Goal: Transaction & Acquisition: Obtain resource

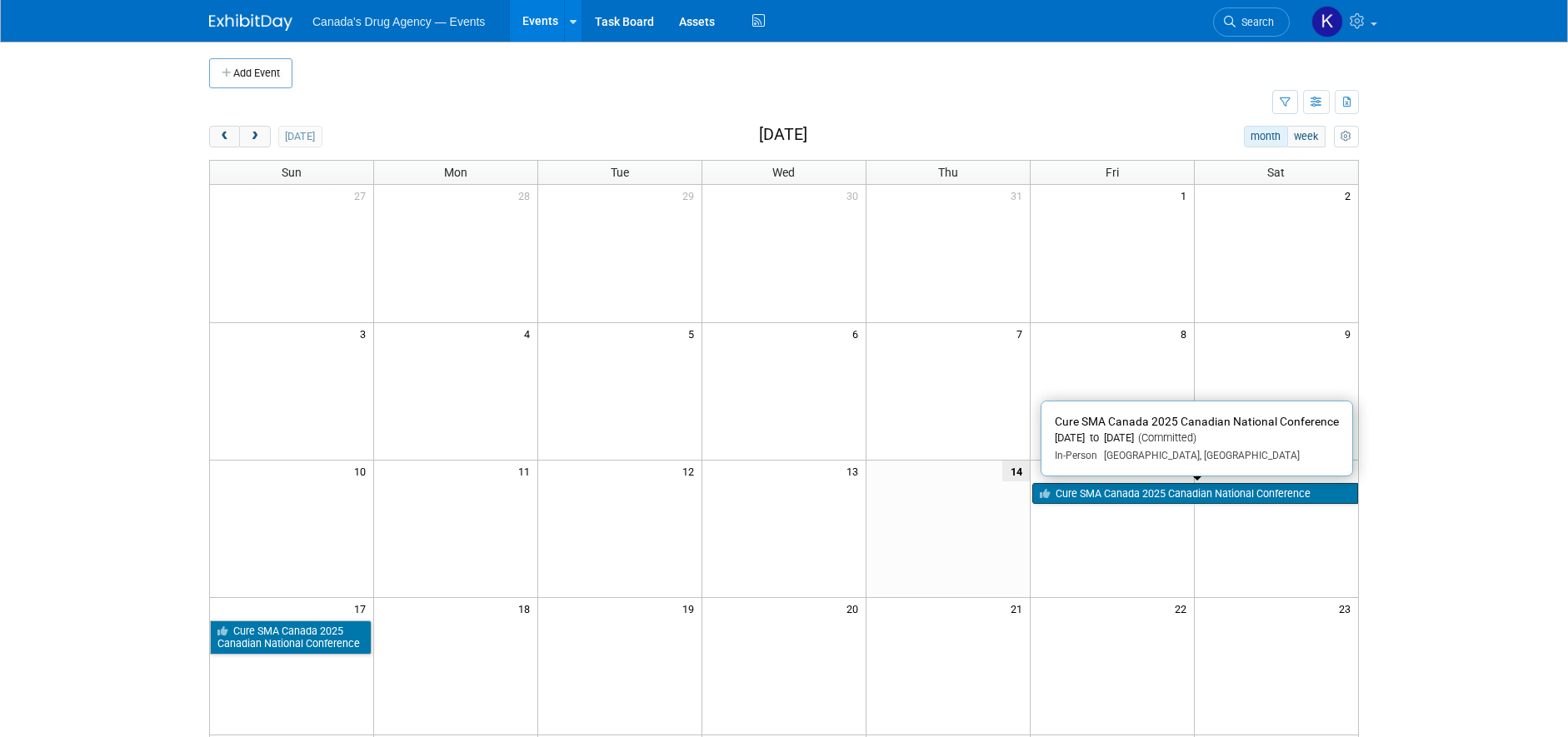
click at [1199, 497] on link "Cure SMA Canada 2025 Canadian National Conference" at bounding box center [1195, 494] width 326 height 21
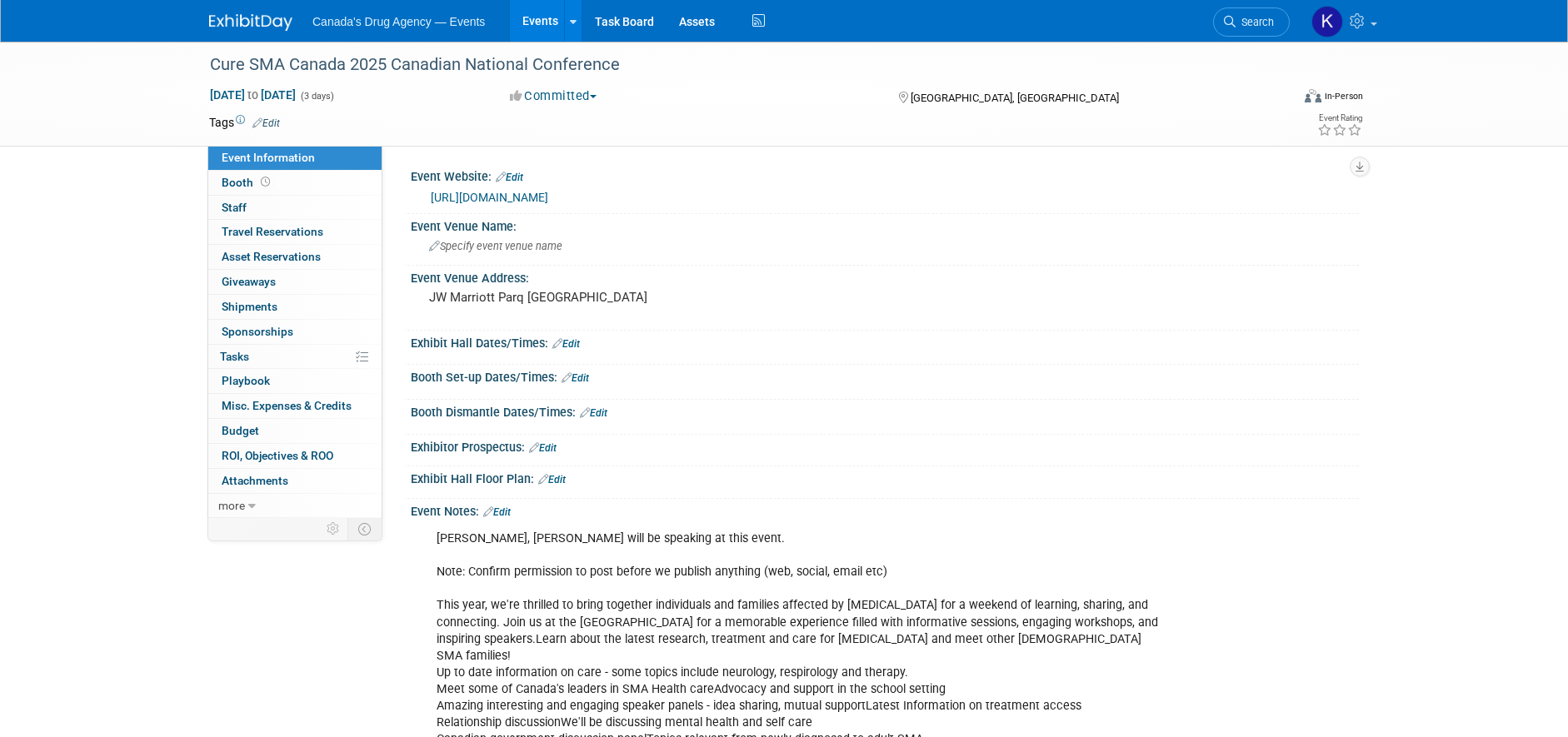
click at [217, 681] on div "Event Information Event Info Booth Booth 0 Staff 0 Staff 0 Travel Reservations …" at bounding box center [784, 403] width 1175 height 722
click at [296, 362] on link "0% Tasks 0%" at bounding box center [296, 356] width 174 height 24
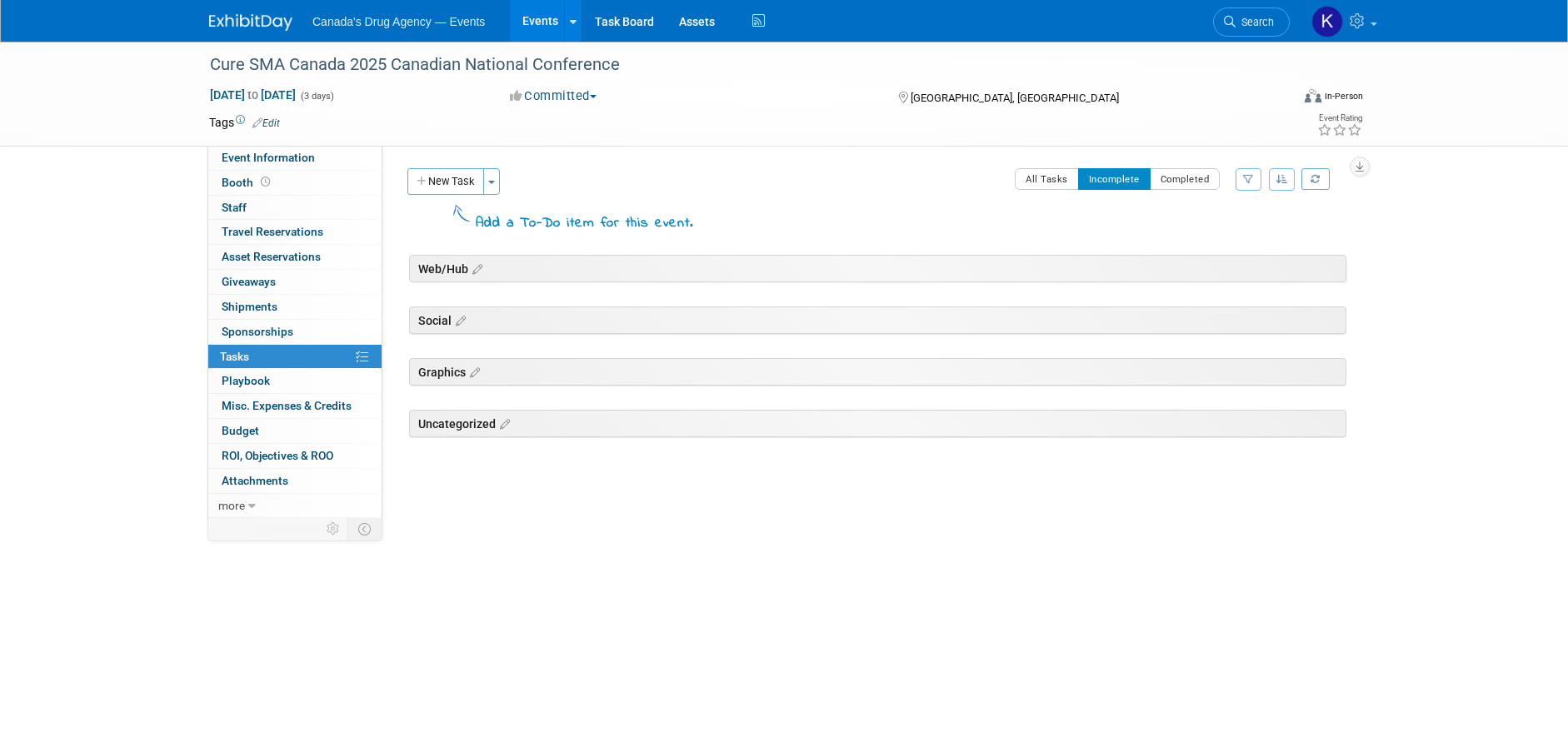
click at [634, 551] on div "Cure SMA Canada 2025 Canadian National Conference Aug 15, 2025 to Aug 17, 2025 …" at bounding box center [784, 326] width 1568 height 568
click at [576, 579] on div "Cure SMA Canada 2025 Canadian National Conference Aug 15, 2025 to Aug 17, 2025 …" at bounding box center [784, 326] width 1568 height 568
click at [466, 330] on icon at bounding box center [458, 321] width 14 height 15
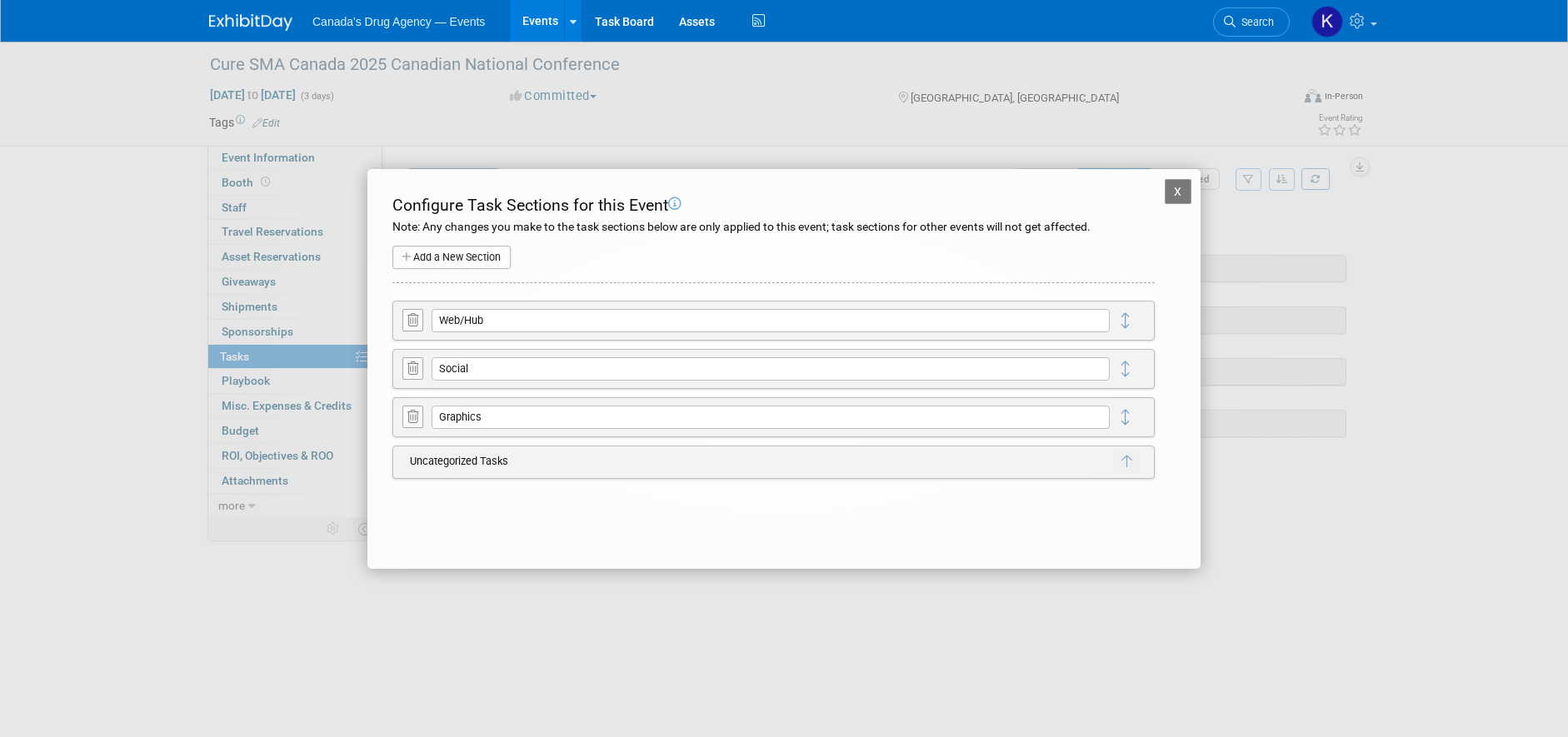
click at [1166, 197] on button "X" at bounding box center [1178, 192] width 27 height 25
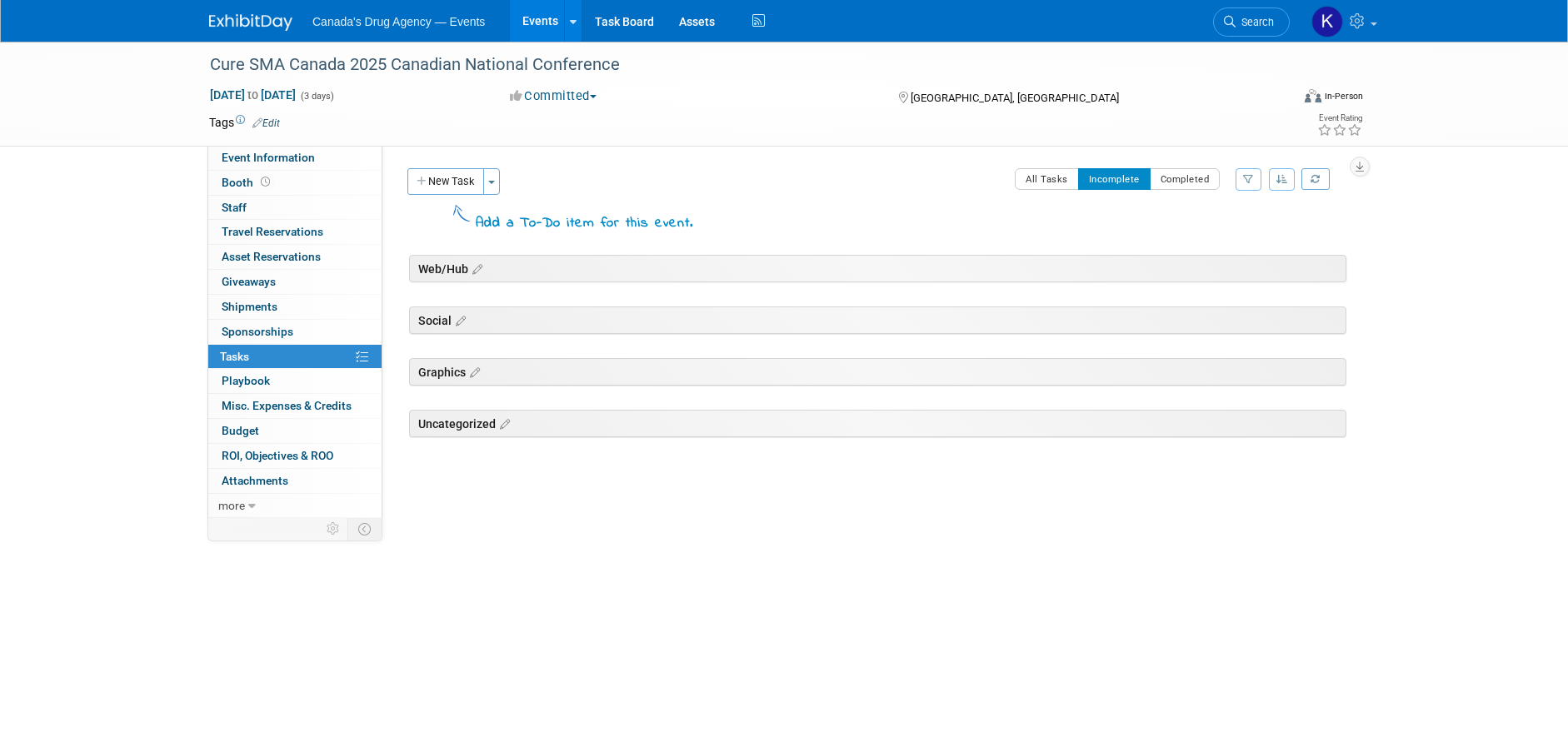
click at [657, 515] on div "Web/Hub Cure SMA Canada 2025 Canadian National Conference Vancouver, Canada Aug…" at bounding box center [870, 382] width 952 height 264
click at [627, 14] on link "Task Board" at bounding box center [624, 21] width 84 height 42
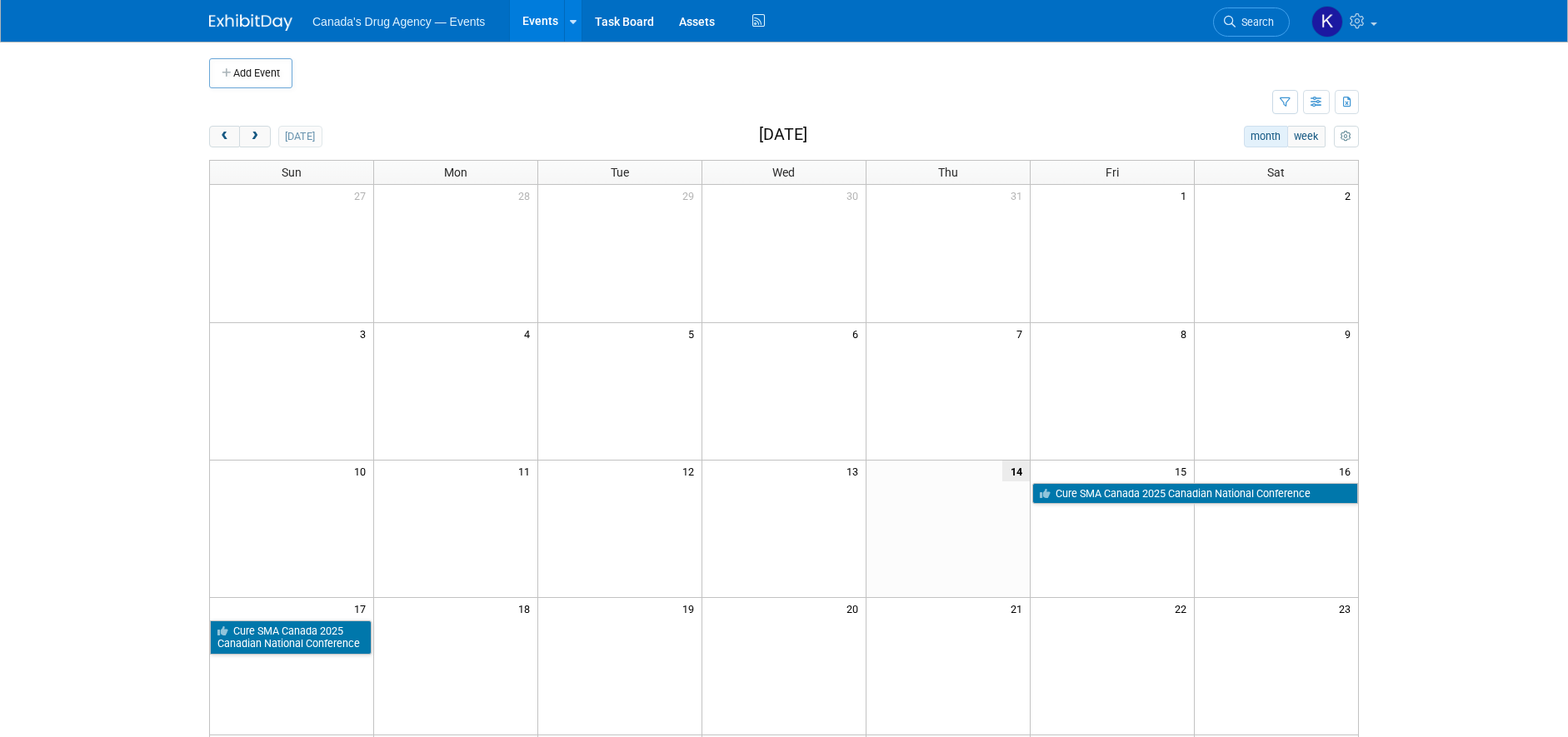
click at [84, 321] on body "Canada's Drug Agency — Events Events Add Event Bulk Upload Events Shareable Eve…" at bounding box center [784, 368] width 1568 height 737
click at [1335, 138] on button "myCustomButton" at bounding box center [1347, 136] width 25 height 21
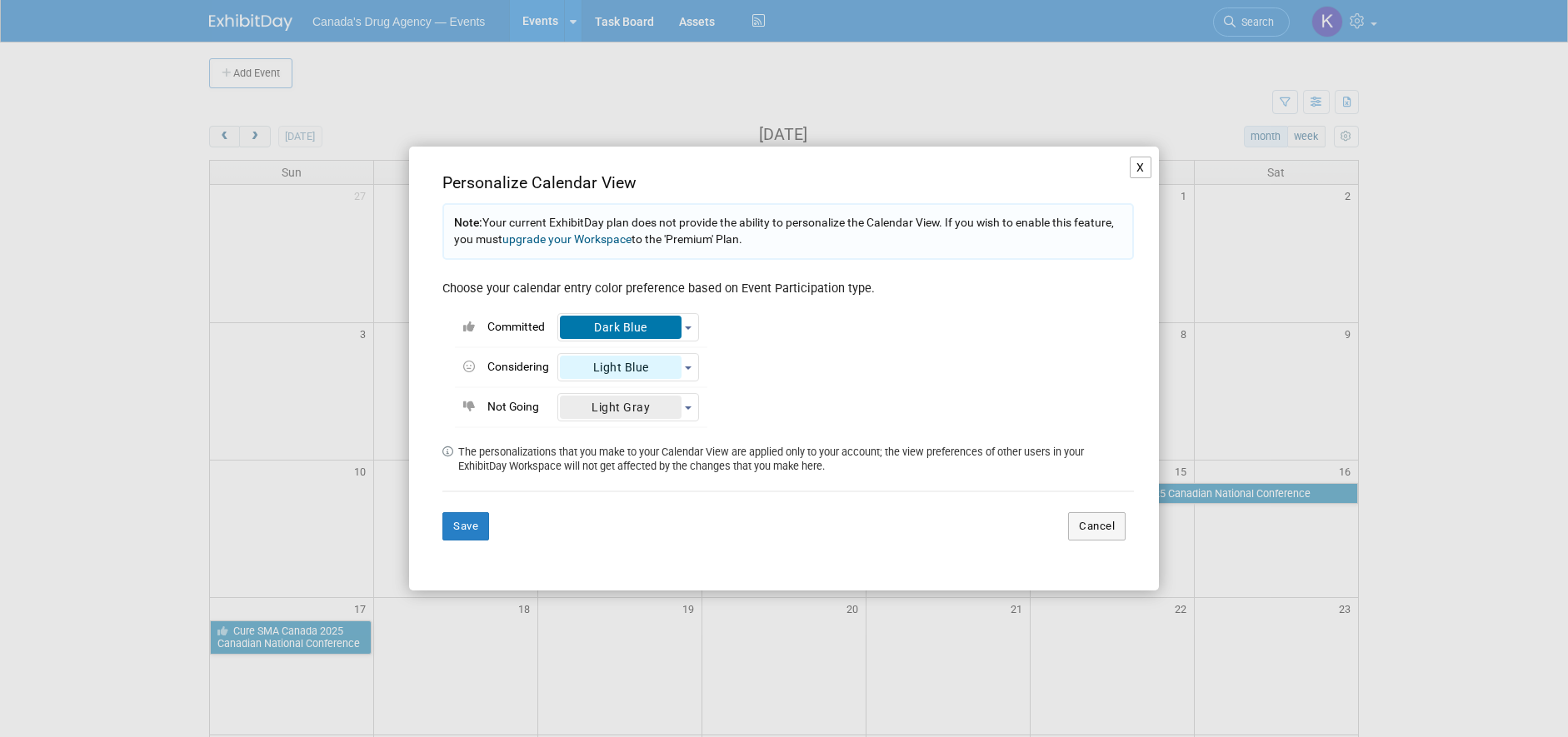
click at [1144, 169] on button "X" at bounding box center [1141, 167] width 21 height 21
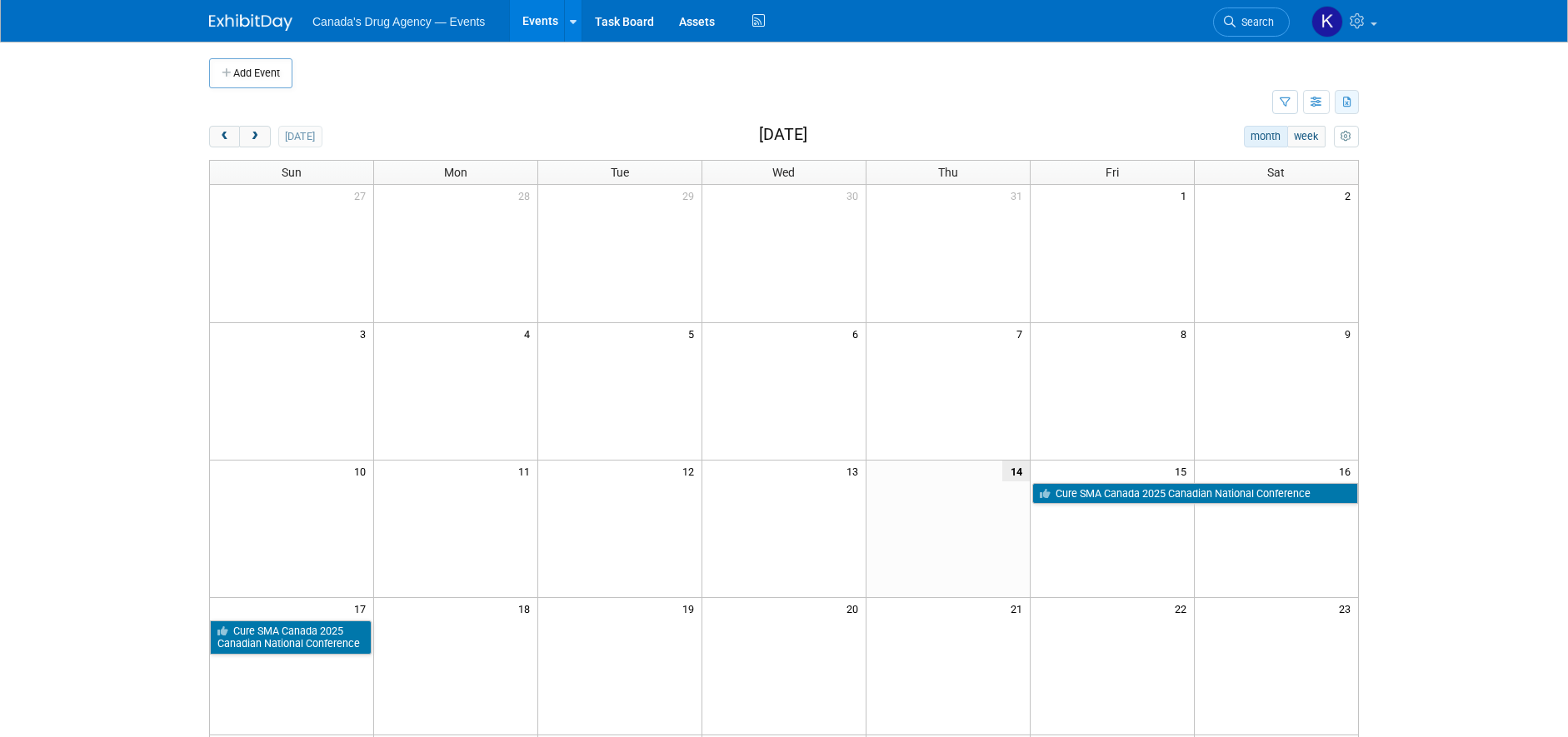
click at [1345, 106] on icon "button" at bounding box center [1348, 103] width 9 height 11
click at [1244, 155] on link "Export All (82 Events)" at bounding box center [1275, 155] width 140 height 23
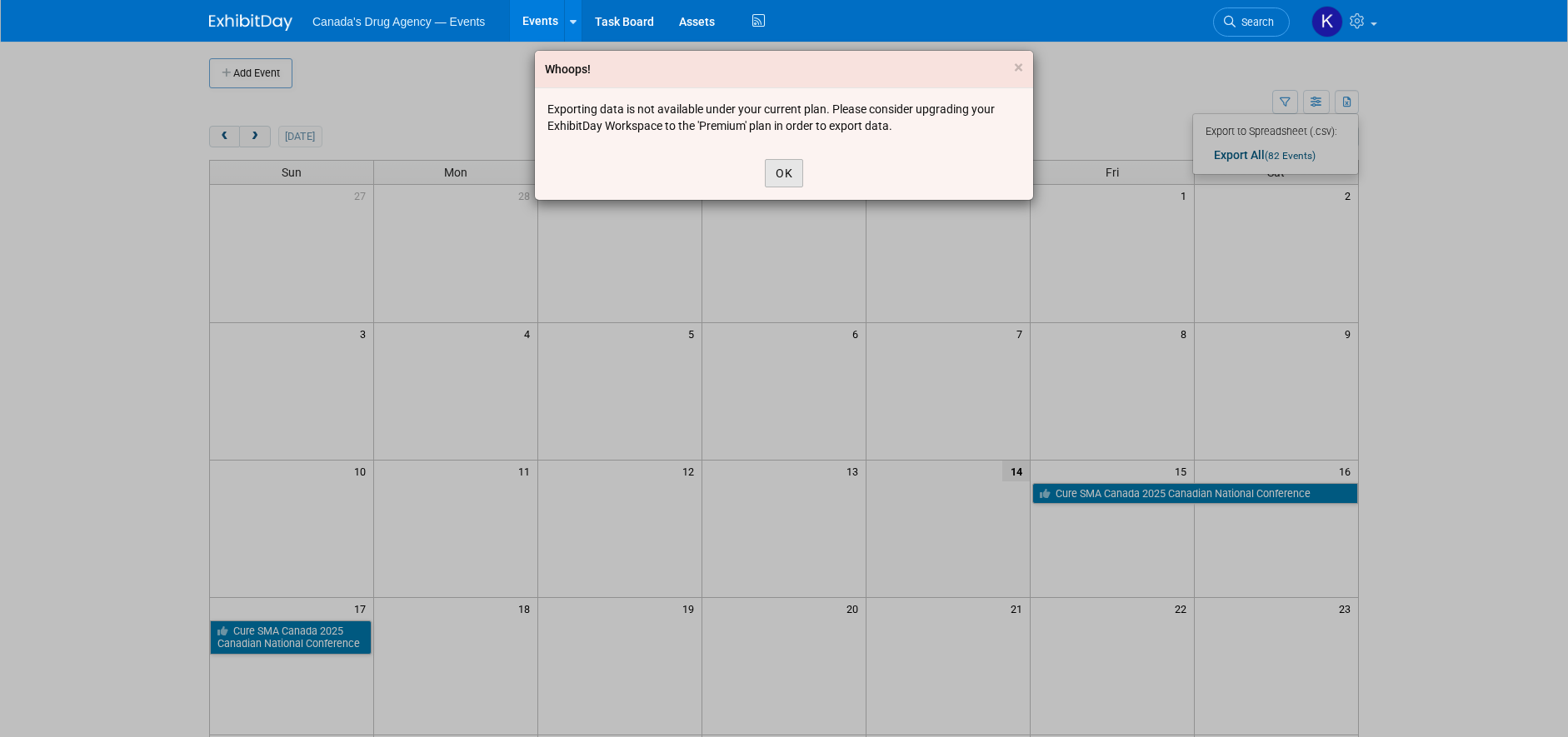
click at [781, 170] on button "OK" at bounding box center [784, 174] width 39 height 29
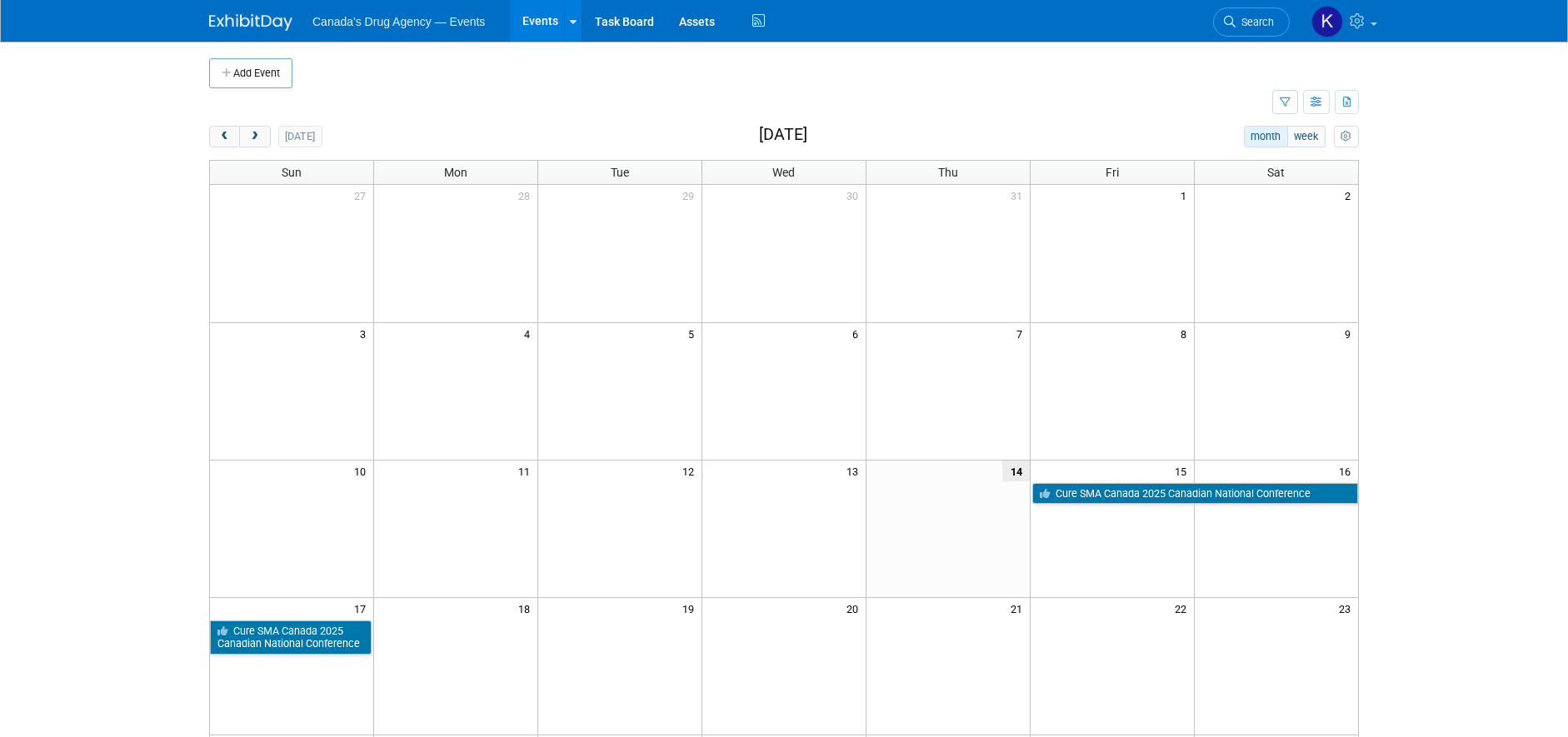
click at [583, 108] on td at bounding box center [741, 103] width 1063 height 30
